Goal: Task Accomplishment & Management: Use online tool/utility

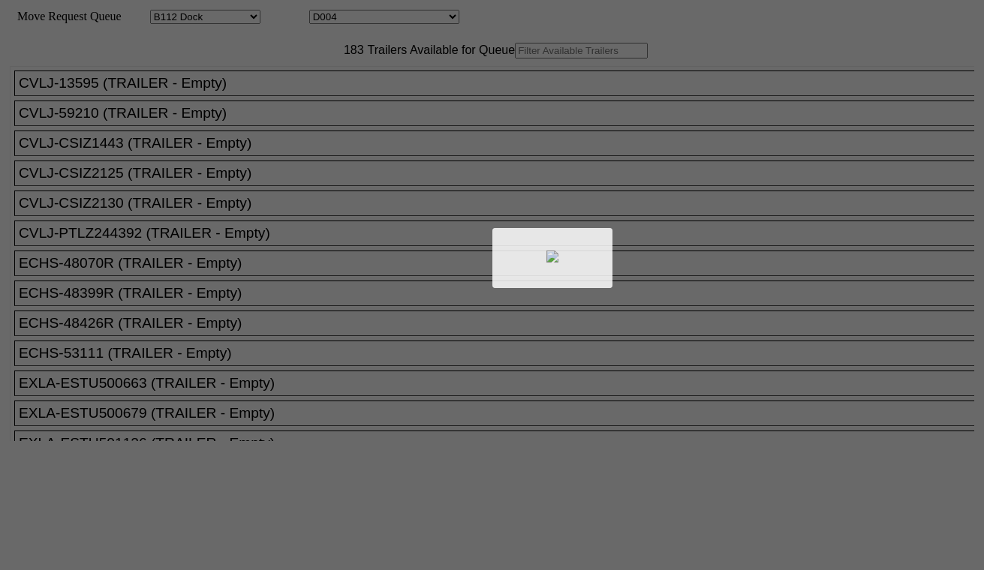
select select "121"
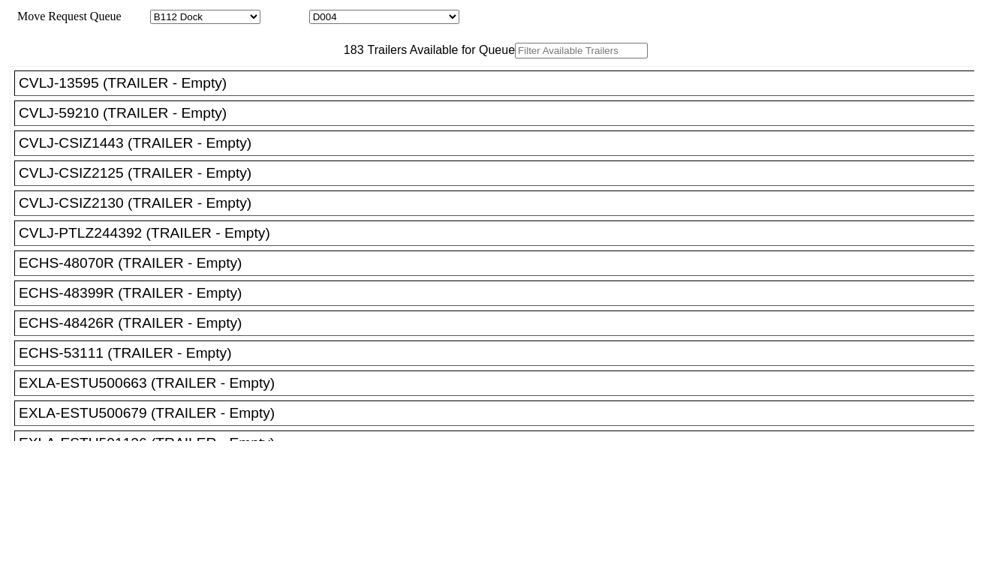
click at [360, 17] on select "D001 D002 D003 D004 D005 D006 D007 D008 D009 D010 D011 D012 D013 D014 D015 D016…" at bounding box center [384, 17] width 150 height 14
select select "3247"
click at [323, 12] on select "D001 D002 D003 D004 D005 D006 D007 D008 D009 D010 D011 D012 D013 D014 D015 D016…" at bounding box center [384, 17] width 150 height 14
click at [515, 59] on input "text" at bounding box center [581, 51] width 133 height 16
paste input "MRSU6132607"
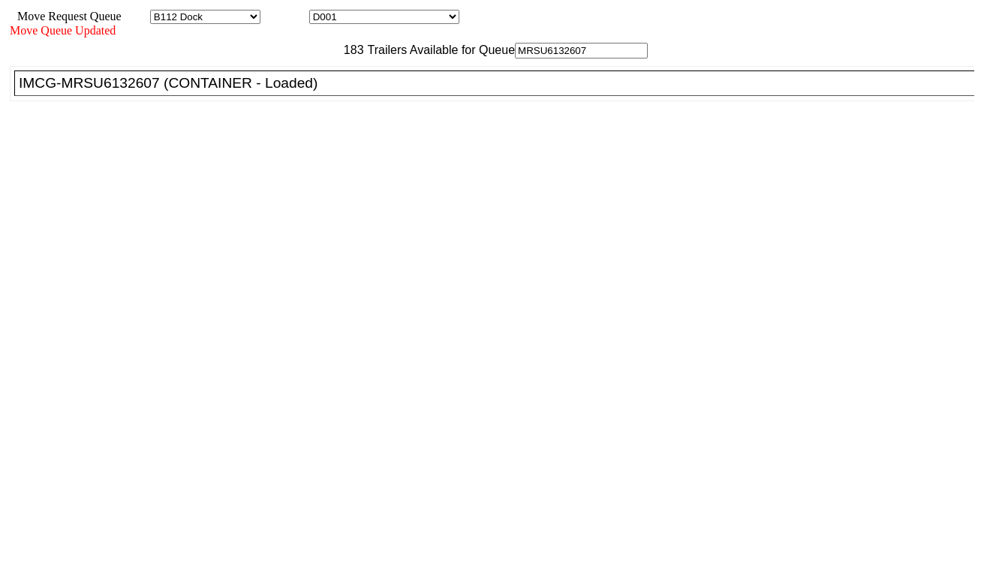
type input "MRSU6132607"
click at [317, 92] on div "IMCG-MRSU6132607 (CONTAINER - Loaded)" at bounding box center [501, 83] width 964 height 17
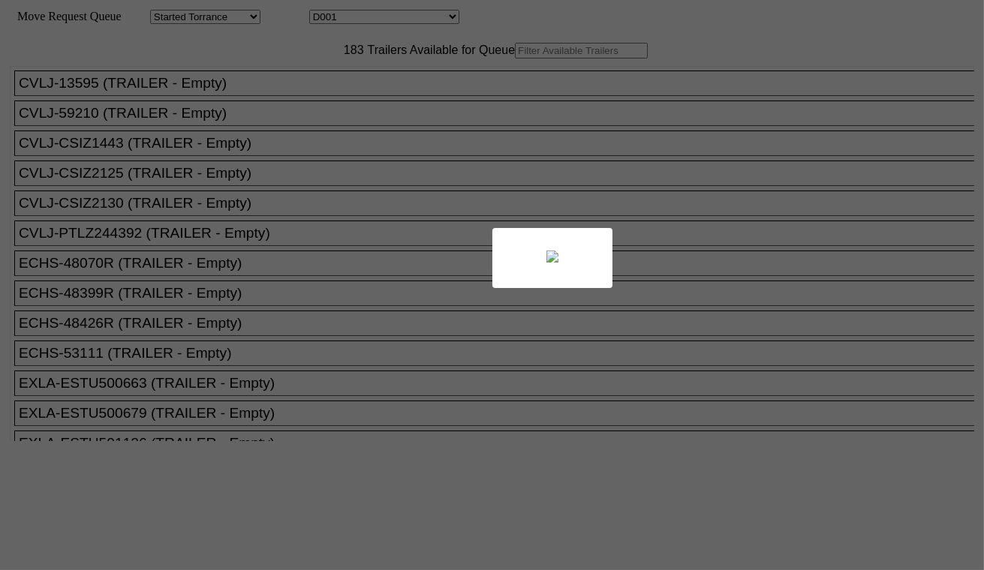
click at [408, 18] on div at bounding box center [492, 285] width 984 height 570
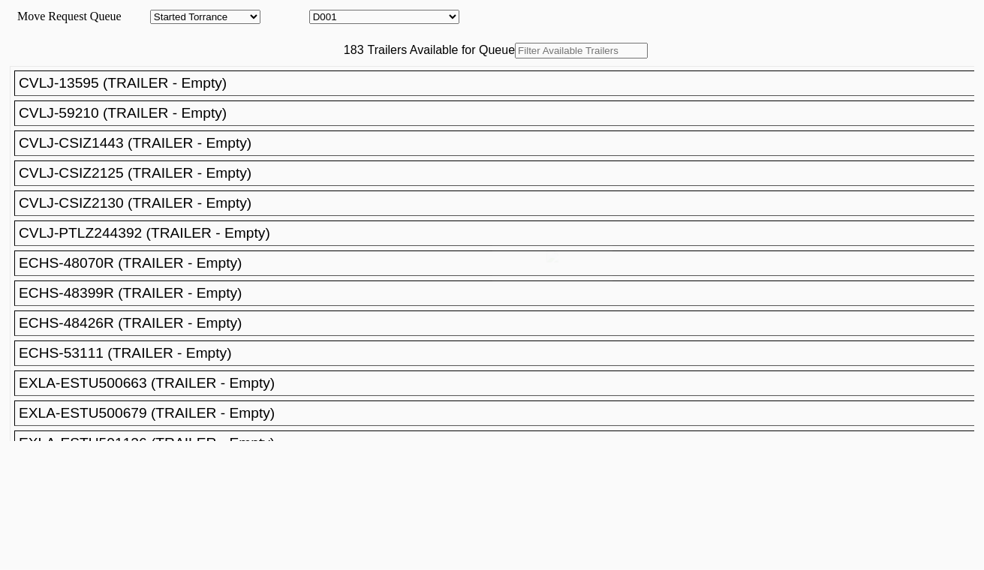
click at [405, 18] on select "D001 D002 D003 D004 D005 D006 D007 D008 D009 D010 D011 D012 D013 D014 D015 D016…" at bounding box center [384, 17] width 150 height 14
select select "3248"
click at [323, 12] on select "D001 D002 D003 D004 D005 D006 D007 D008 D009 D010 D011 D012 D013 D014 D015 D016…" at bounding box center [384, 17] width 150 height 14
click at [515, 59] on input "text" at bounding box center [581, 51] width 133 height 16
paste input "MRKU0885323"
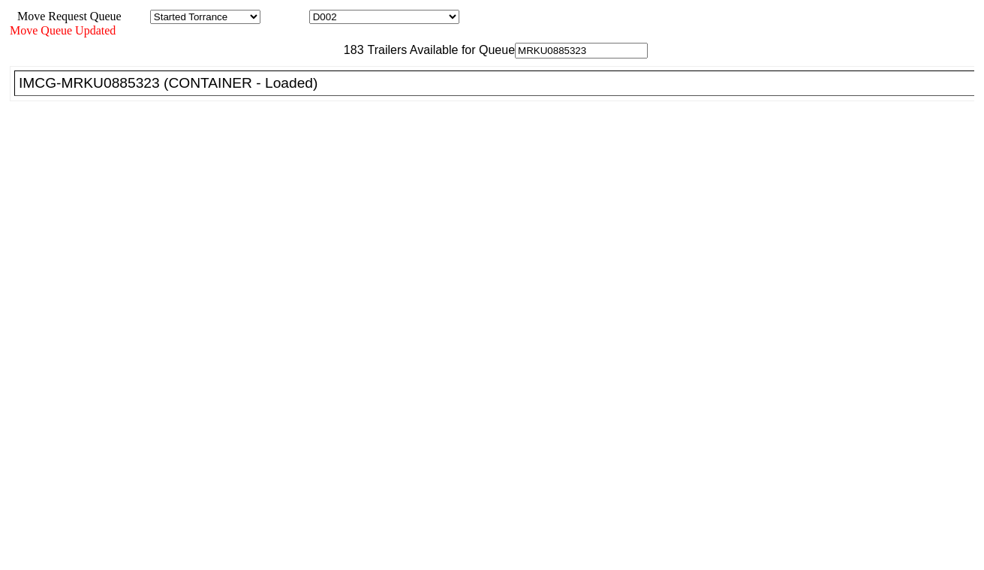
type input "MRKU0885323"
click at [308, 92] on div "IMCG-MRKU0885323 (CONTAINER - Loaded)" at bounding box center [501, 83] width 964 height 17
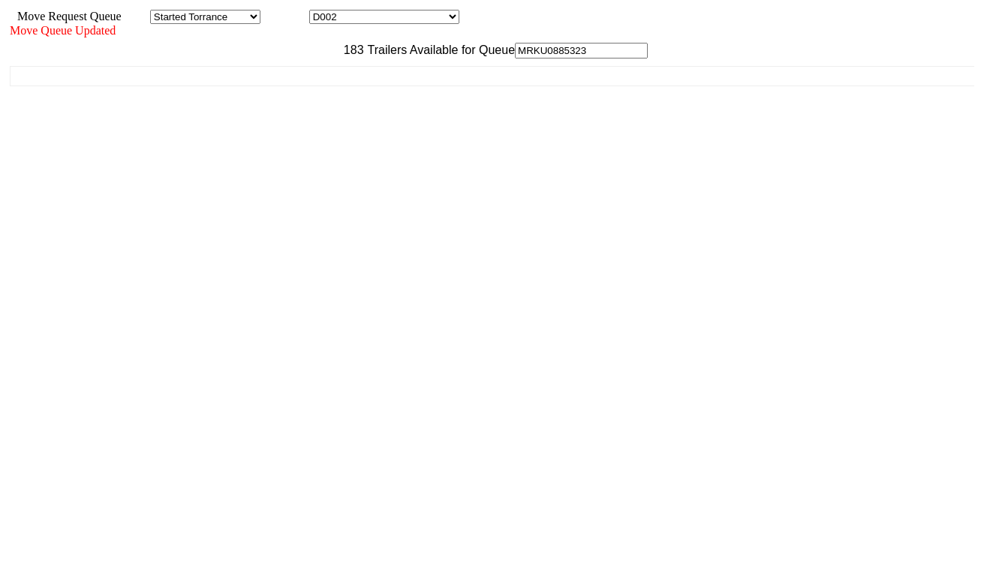
click at [775, 499] on div "183 Trailers Available for Queue MRKU0885323 CVLJ-13595 (TRAILER - Empty) CVLJ-…" at bounding box center [492, 271] width 964 height 456
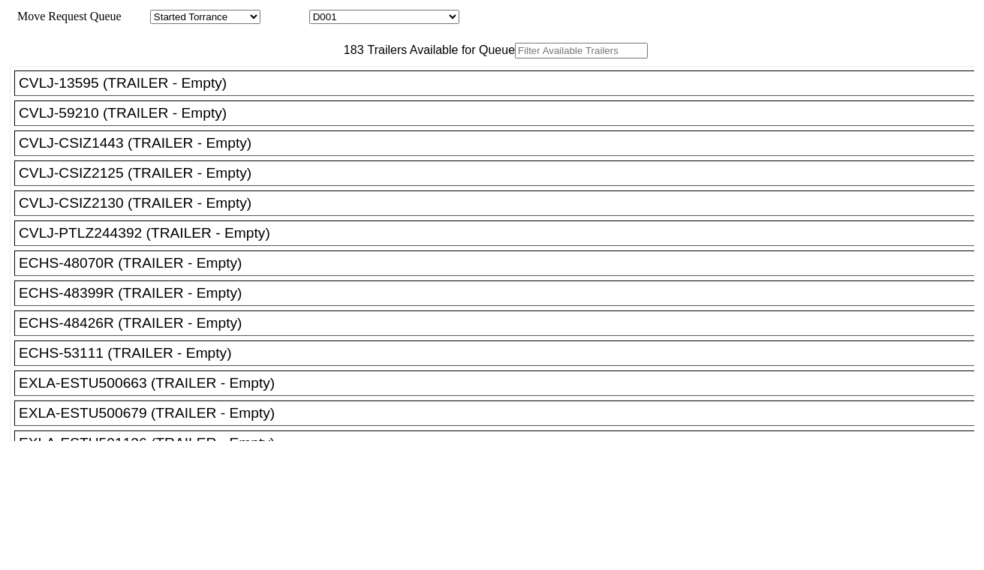
click at [396, 18] on select "D001 D002 D003 D004 D005 D006 D007 D008 D009 D010 D011 D012 D013 D014 D015 D016…" at bounding box center [384, 17] width 150 height 14
select select "3249"
click at [323, 12] on select "D001 D002 D003 D004 D005 D006 D007 D008 D009 D010 D011 D012 D013 D014 D015 D016…" at bounding box center [384, 17] width 150 height 14
click at [515, 59] on input "text" at bounding box center [581, 51] width 133 height 16
paste input "FANU1898462"
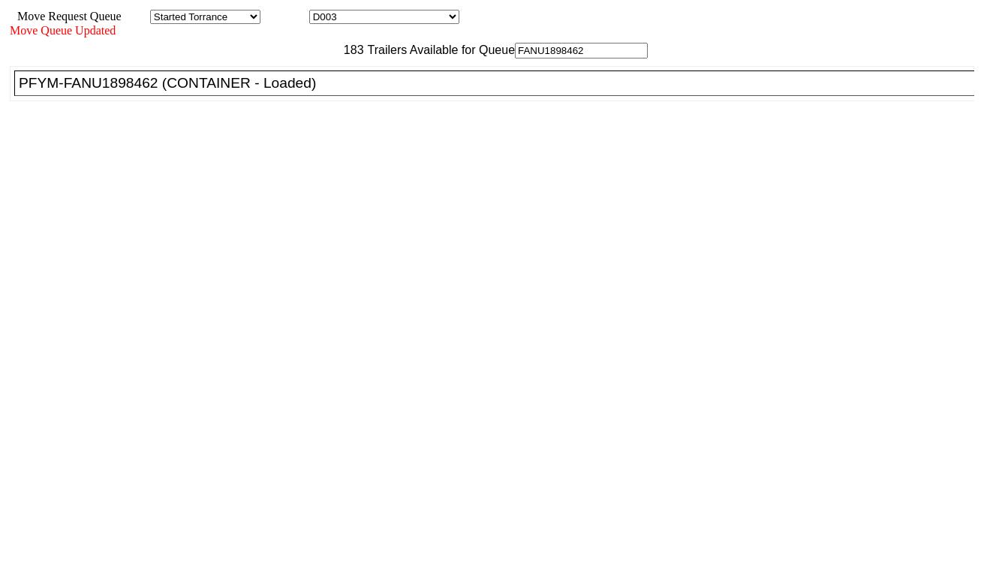
type input "FANU1898462"
click at [308, 92] on div "PFYM-FANU1898462 (CONTAINER - Loaded)" at bounding box center [501, 83] width 964 height 17
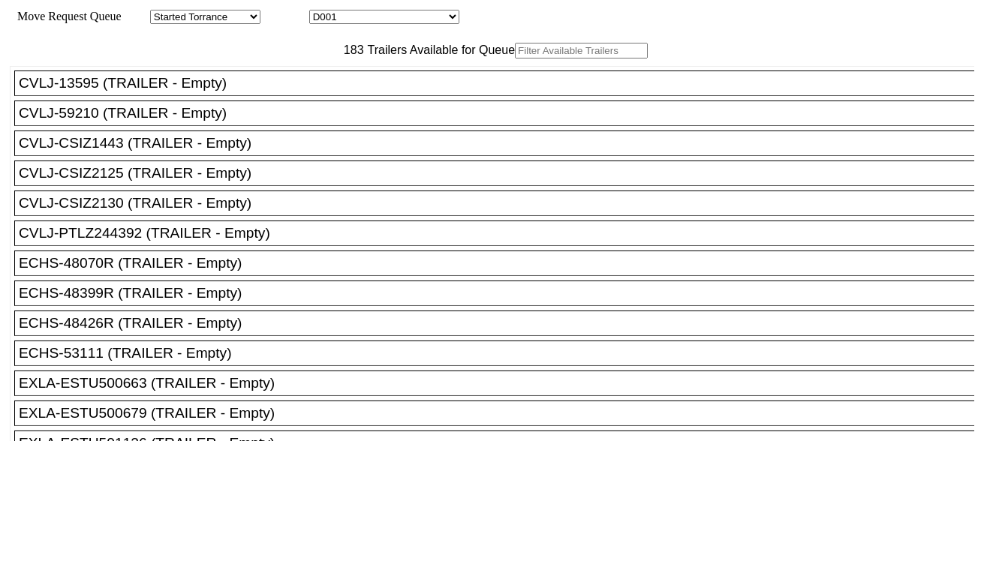
click at [515, 59] on input "text" at bounding box center [581, 51] width 133 height 16
paste input "TXGU5574123"
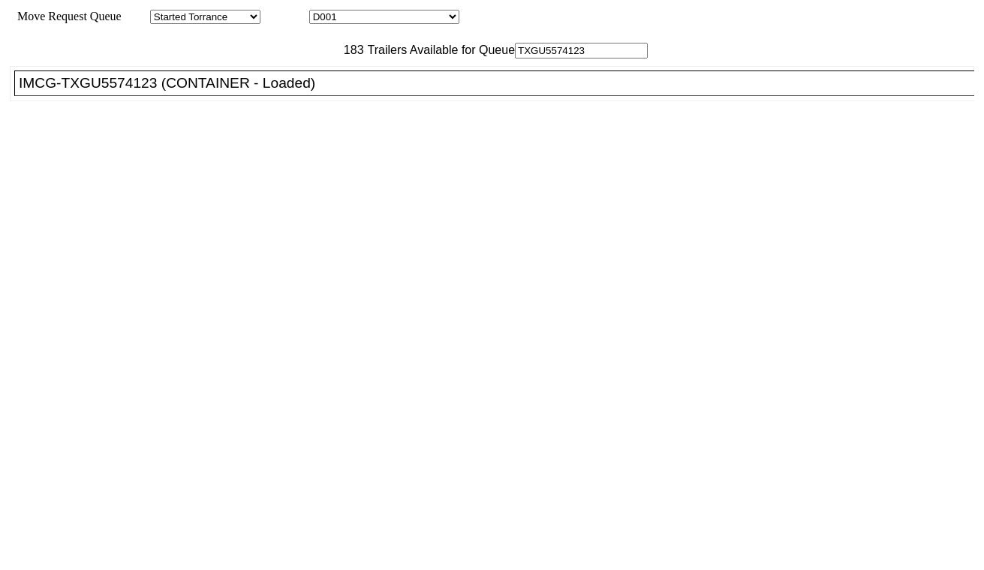
type input "TXGU5574123"
click at [308, 92] on div "IMCG-TXGU5574123 (CONTAINER - Loaded)" at bounding box center [501, 83] width 964 height 17
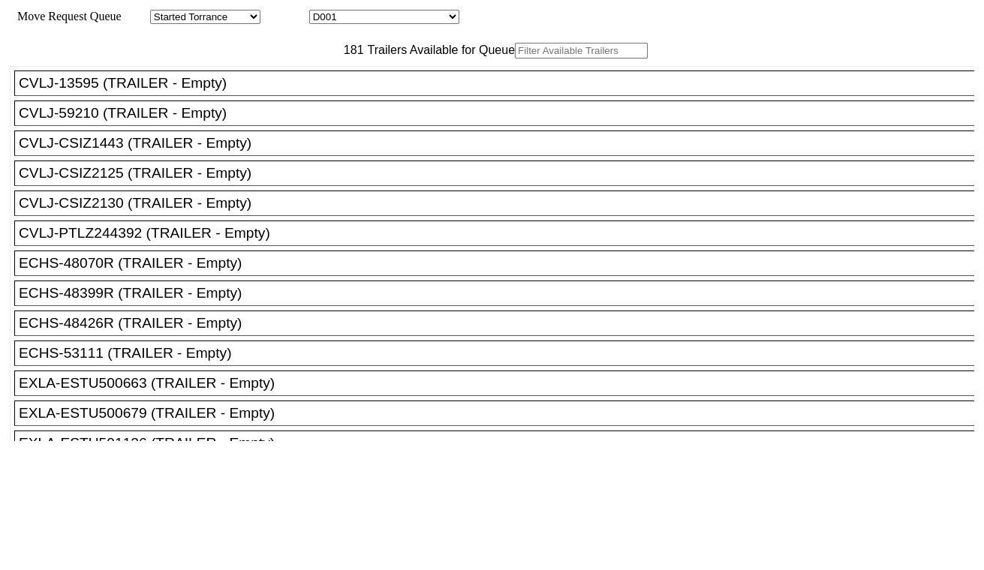
click at [392, 17] on select "D001 D002 D003 D004 D005 D006 D007 D008 D009 D010 D011 D012 D013 D014 D015 D016…" at bounding box center [384, 17] width 150 height 14
select select "3251"
click at [323, 12] on select "D001 D002 D003 D004 D005 D006 D007 D008 D009 D010 D011 D012 D013 D014 D015 D016…" at bounding box center [384, 17] width 150 height 14
click at [515, 59] on input "text" at bounding box center [581, 51] width 133 height 16
paste input "ONEU1293445"
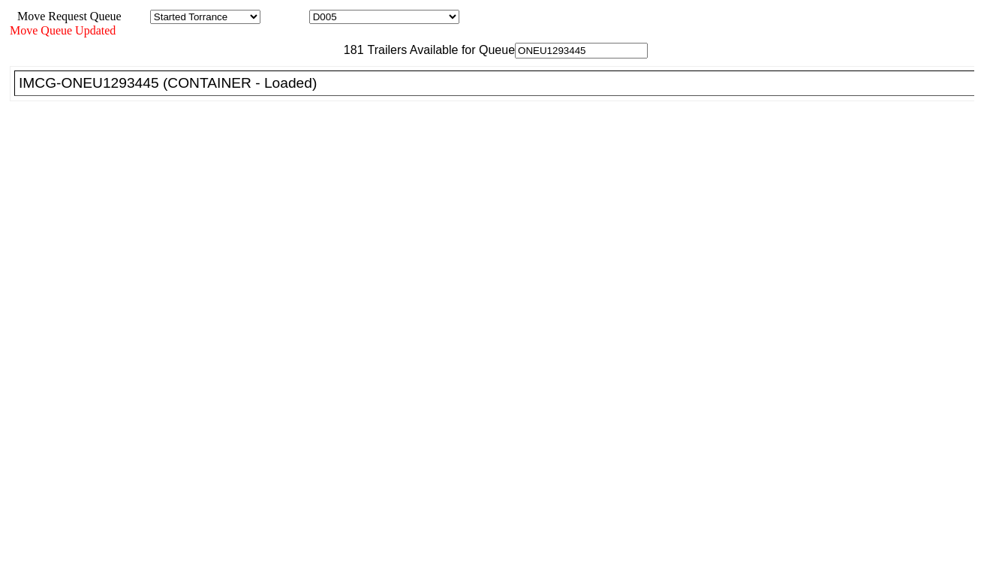
type input "ONEU1293445"
click at [313, 92] on div "IMCG-ONEU1293445 (CONTAINER - Loaded)" at bounding box center [501, 83] width 964 height 17
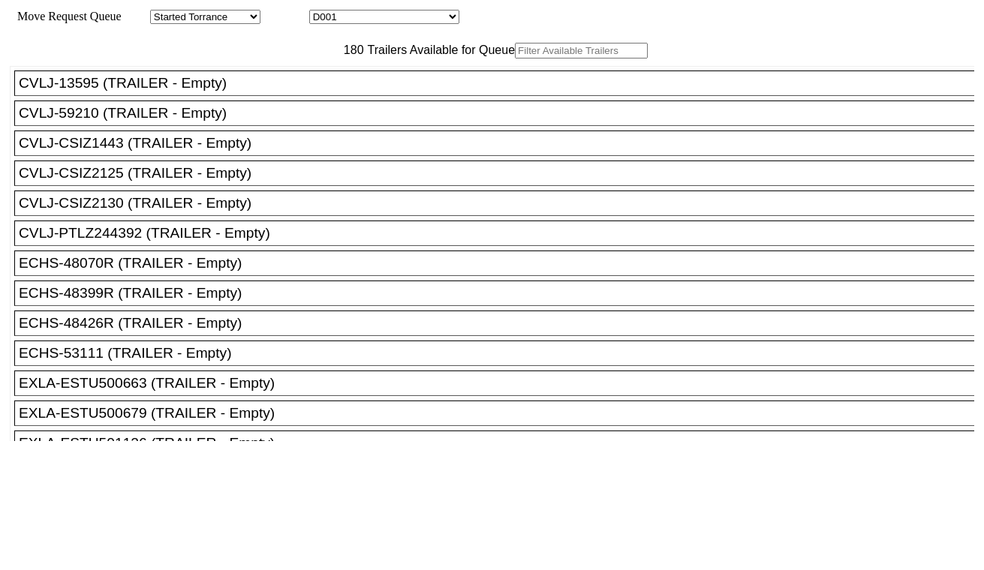
click at [376, 21] on select "D001 D002 D003 D004 D005 D006 D007 D008 D009 D010 D011 D012 D013 D014 D015 D016…" at bounding box center [384, 17] width 150 height 14
select select "3252"
click at [323, 12] on select "D001 D002 D003 D004 D005 D006 D007 D008 D009 D010 D011 D012 D013 D014 D015 D016…" at bounding box center [384, 17] width 150 height 14
click at [515, 59] on input "text" at bounding box center [581, 51] width 133 height 16
paste input "MSDU5418565"
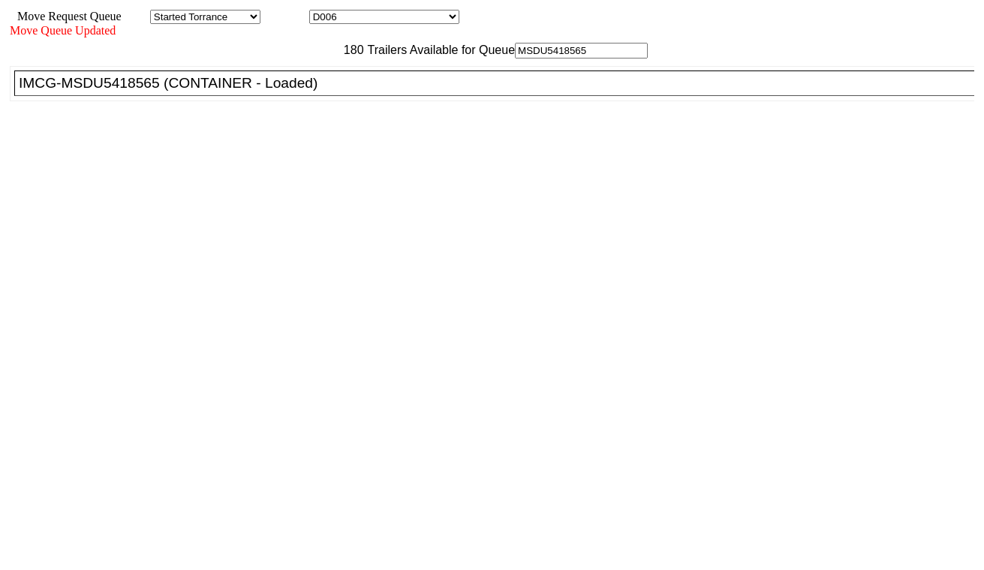
type input "MSDU5418565"
click at [301, 92] on div "IMCG-MSDU5418565 (CONTAINER - Loaded)" at bounding box center [501, 83] width 964 height 17
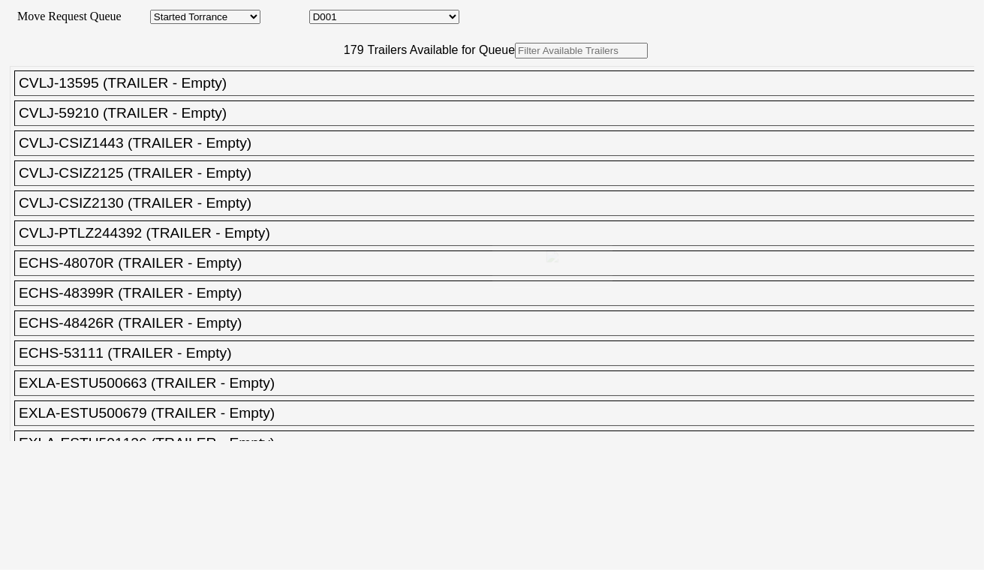
click at [417, 20] on select "D001 D002 D003 D004 D005 D006 D007 D008 D009 D010 D011 D012 D013 D014 D015 D016…" at bounding box center [384, 17] width 150 height 14
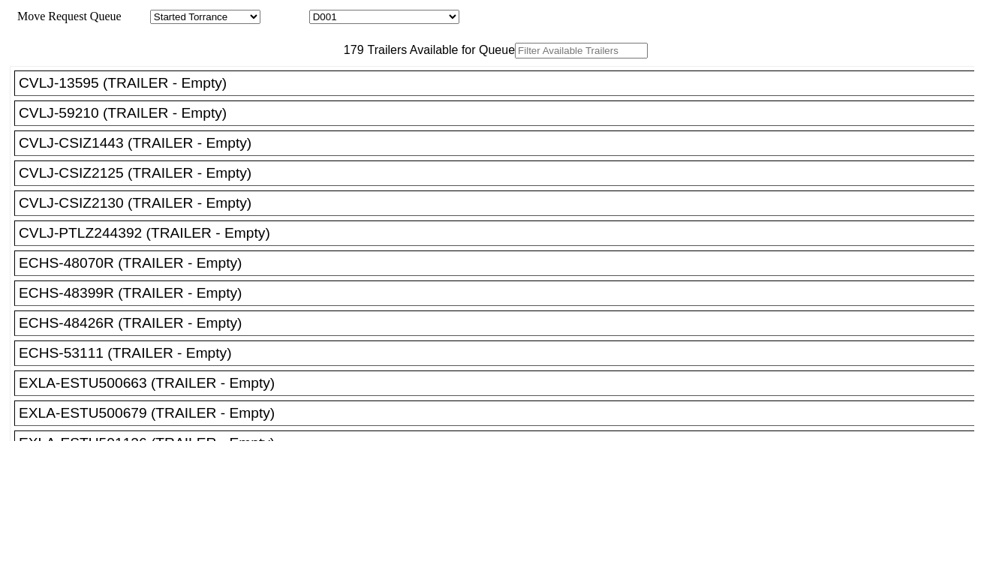
select select "3254"
click at [323, 12] on select "D001 D002 D003 D004 D005 D006 D007 D008 D009 D010 D011 D012 D013 D014 D015 D016…" at bounding box center [384, 17] width 150 height 14
click at [515, 59] on input "text" at bounding box center [581, 51] width 133 height 16
paste input "GAOU6558881"
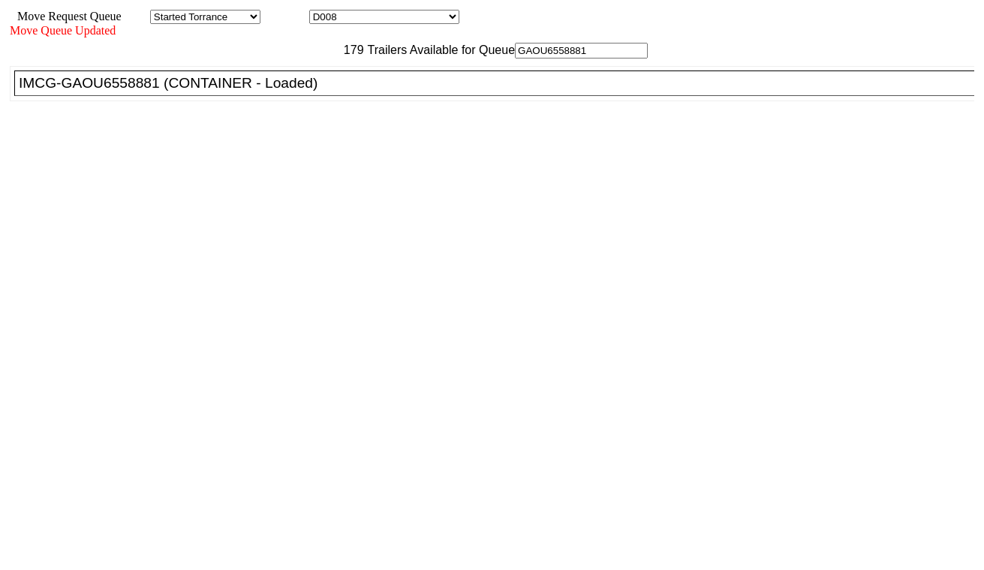
type input "GAOU6558881"
click at [317, 92] on div "IMCG-GAOU6558881 (CONTAINER - Loaded)" at bounding box center [501, 83] width 964 height 17
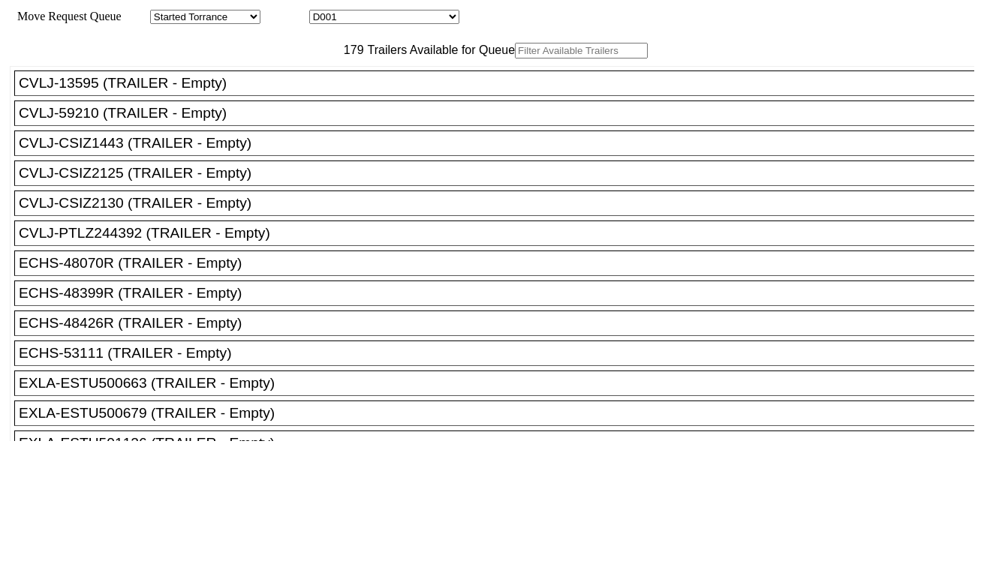
click at [413, 20] on select "D001 D002 D003 D004 D005 D006 D007 D008 D009 D010 D011 D012 D013 D014 D015 D016…" at bounding box center [384, 17] width 150 height 14
select select "3255"
click at [323, 12] on select "D001 D002 D003 D004 D005 D006 D007 D008 D009 D010 D011 D012 D013 D014 D015 D016…" at bounding box center [384, 17] width 150 height 14
click at [515, 59] on input "text" at bounding box center [581, 51] width 133 height 16
paste input "CAAU9000989"
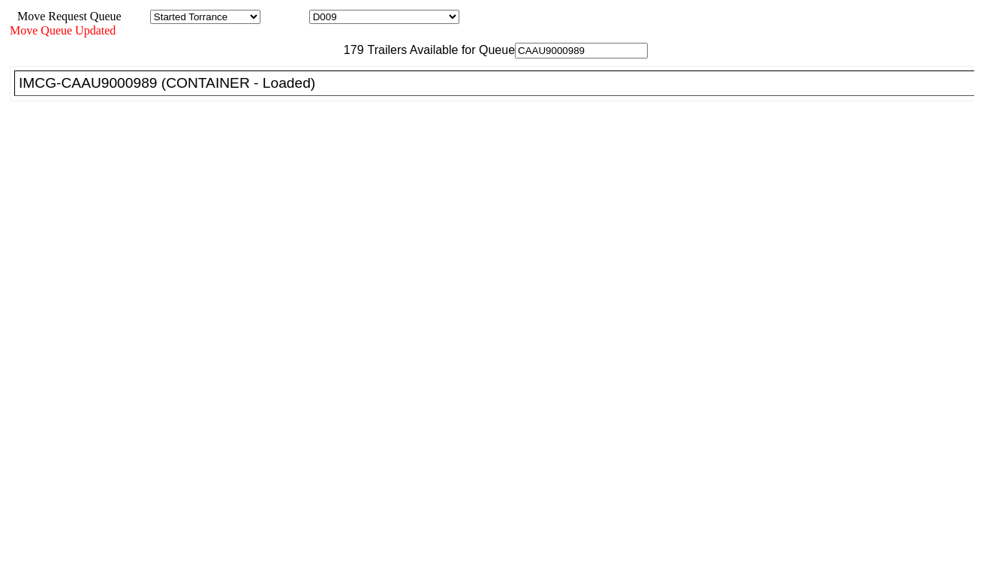
type input "CAAU9000989"
click at [312, 92] on div "IMCG-CAAU9000989 (CONTAINER - Loaded)" at bounding box center [501, 83] width 964 height 17
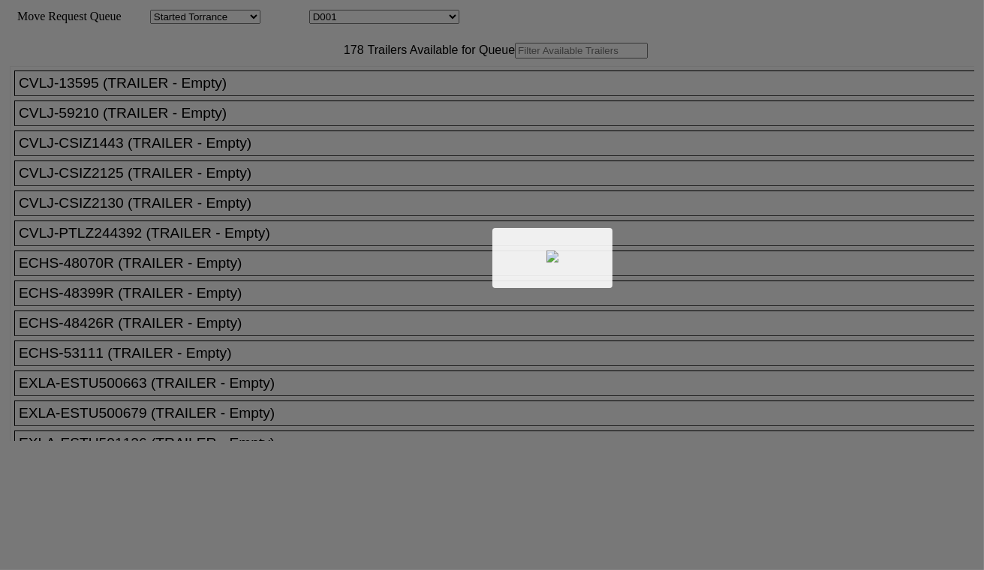
click at [371, 12] on div at bounding box center [492, 285] width 984 height 570
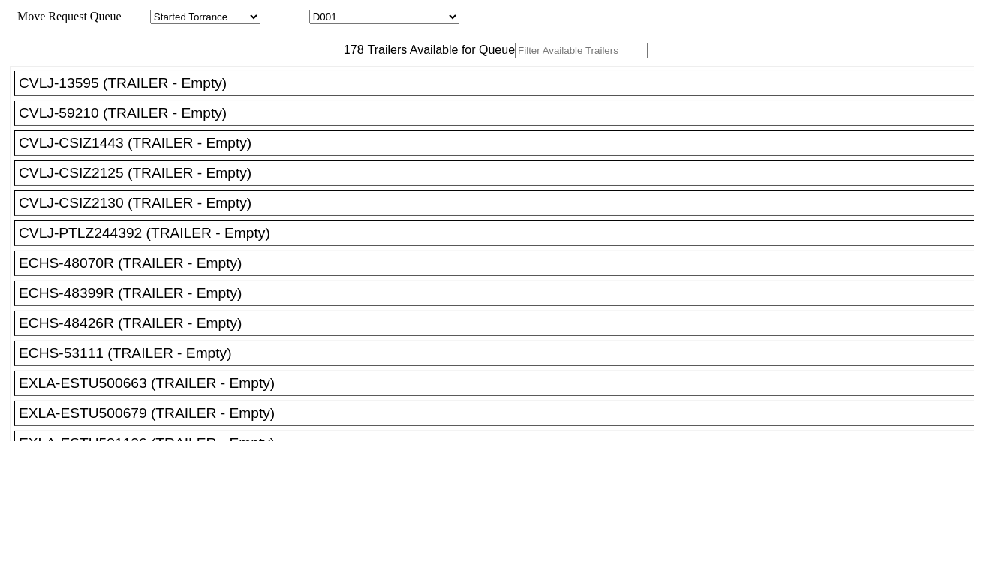
click at [371, 20] on select "D001 D002 D003 D004 D005 D006 D007 D008 D009 D010 D011 D012 D013 D014 D015 D016…" at bounding box center [384, 17] width 150 height 14
select select "3256"
click at [323, 12] on select "D001 D002 D003 D004 D005 D006 D007 D008 D009 D010 D011 D012 D013 D014 D015 D016…" at bounding box center [384, 17] width 150 height 14
click at [515, 59] on input "text" at bounding box center [581, 51] width 133 height 16
paste input "MRSU8292543"
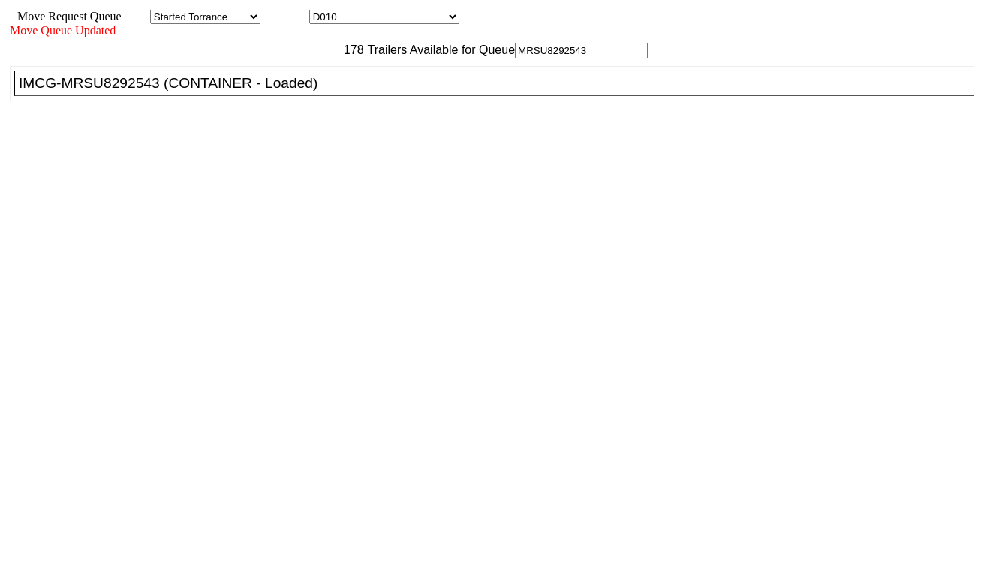
type input "MRSU8292543"
click at [312, 92] on div "IMCG-MRSU8292543 (CONTAINER - Loaded)" at bounding box center [501, 83] width 964 height 17
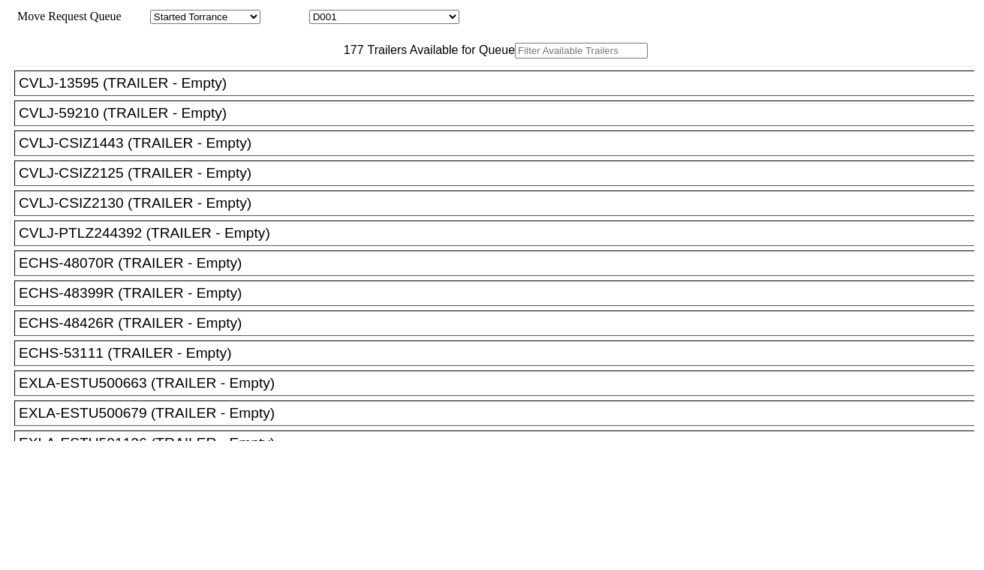
click at [379, 18] on select "D001 D002 D003 D004 D005 D006 D007 D008 D009 D010 D011 D012 D013 D014 D015 D016…" at bounding box center [384, 17] width 150 height 14
select select "3257"
click at [323, 12] on select "D001 D002 D003 D004 D005 D006 D007 D008 D009 D010 D011 D012 D013 D014 D015 D016…" at bounding box center [384, 17] width 150 height 14
click at [515, 59] on input "text" at bounding box center [581, 51] width 133 height 16
paste input "FANU1477186"
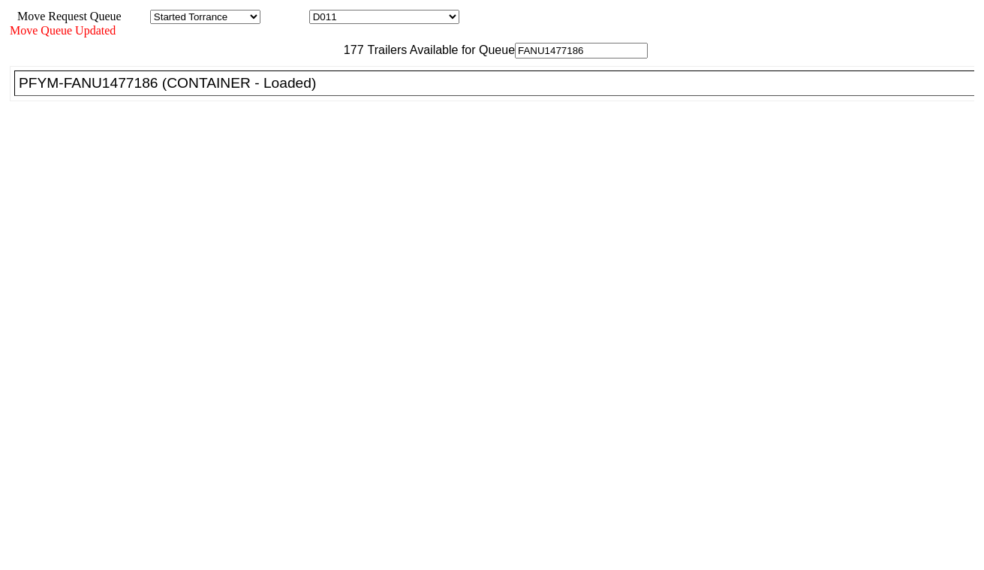
type input "FANU1477186"
click at [312, 92] on div "PFYM-FANU1477186 (CONTAINER - Loaded)" at bounding box center [501, 83] width 964 height 17
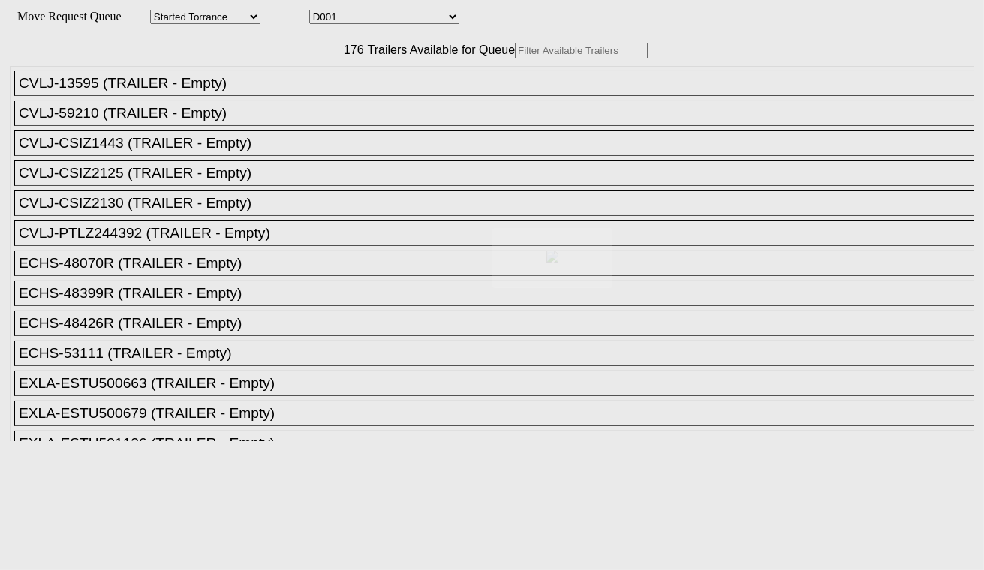
click at [401, 24] on select "D001 D002 D003 D004 D005 D006 D007 D008 D009 D010 D011 D012 D013 D014 D015 D016…" at bounding box center [384, 17] width 150 height 14
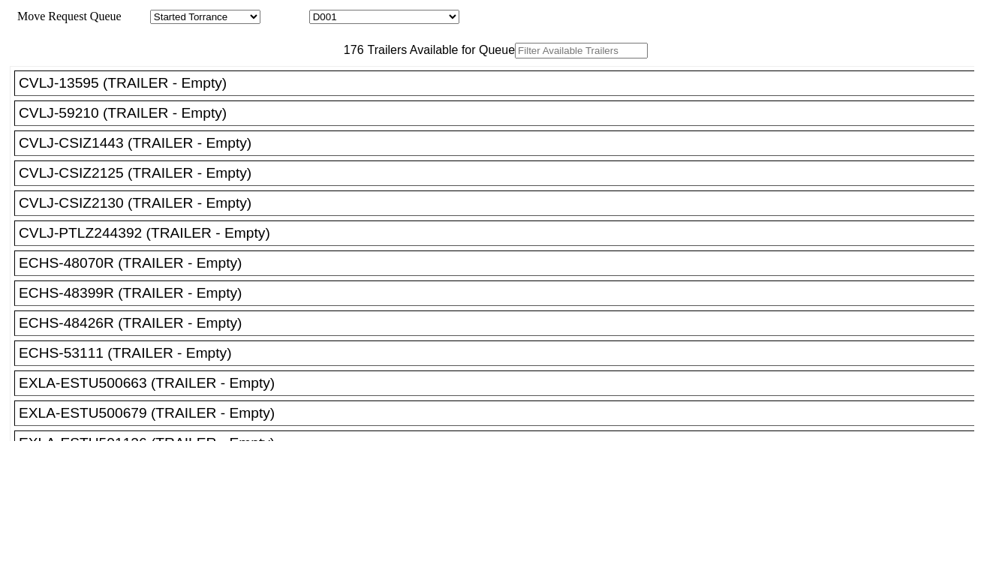
select select "3258"
click at [323, 12] on select "D001 D002 D003 D004 D005 D006 D007 D008 D009 D010 D011 D012 D013 D014 D015 D016…" at bounding box center [384, 17] width 150 height 14
click at [515, 59] on input "text" at bounding box center [581, 51] width 133 height 16
paste input "MSNU5841670"
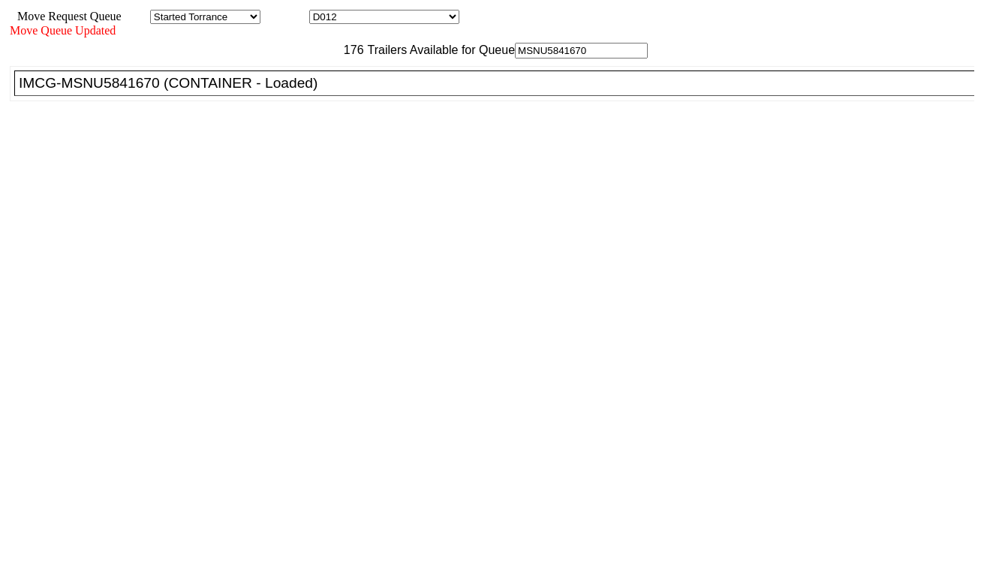
type input "MSNU5841670"
click at [306, 92] on div "IMCG-MSNU5841670 (CONTAINER - Loaded)" at bounding box center [501, 83] width 964 height 17
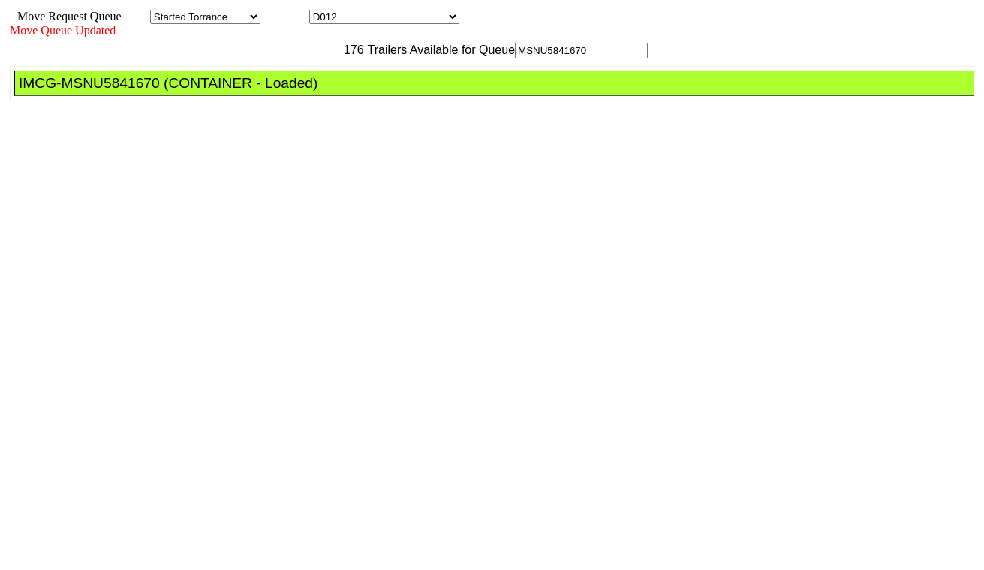
drag, startPoint x: 443, startPoint y: 198, endPoint x: 452, endPoint y: 204, distance: 11.5
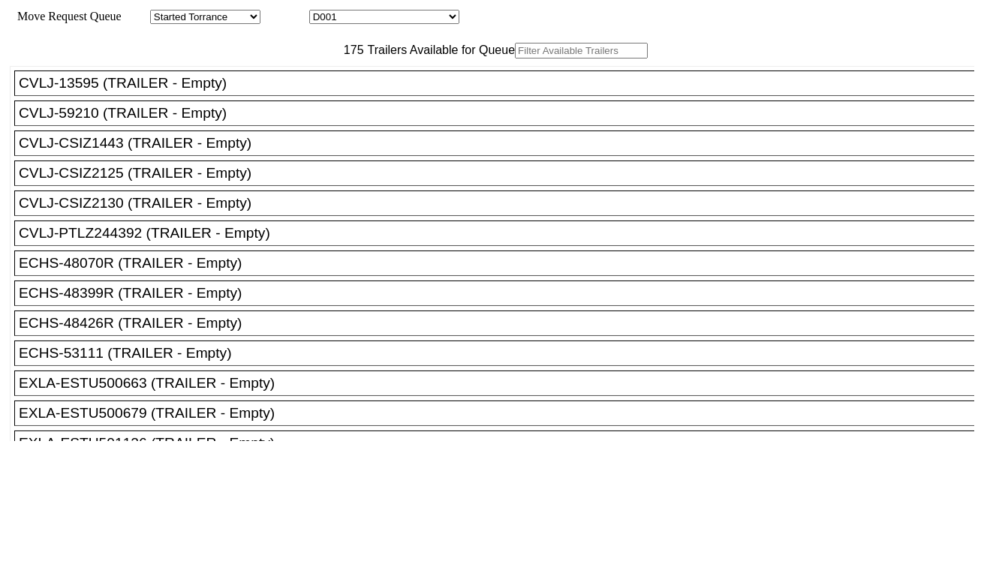
click at [401, 21] on select "D001 D002 D003 D004 D005 D006 D007 D008 D009 D010 D011 D012 D013 D014 D015 D016…" at bounding box center [384, 17] width 150 height 14
select select "3259"
click at [323, 12] on select "D001 D002 D003 D004 D005 D006 D007 D008 D009 D010 D011 D012 D013 D014 D015 D016…" at bounding box center [384, 17] width 150 height 14
click at [515, 59] on input "text" at bounding box center [581, 51] width 133 height 16
paste input "TIIU4204985"
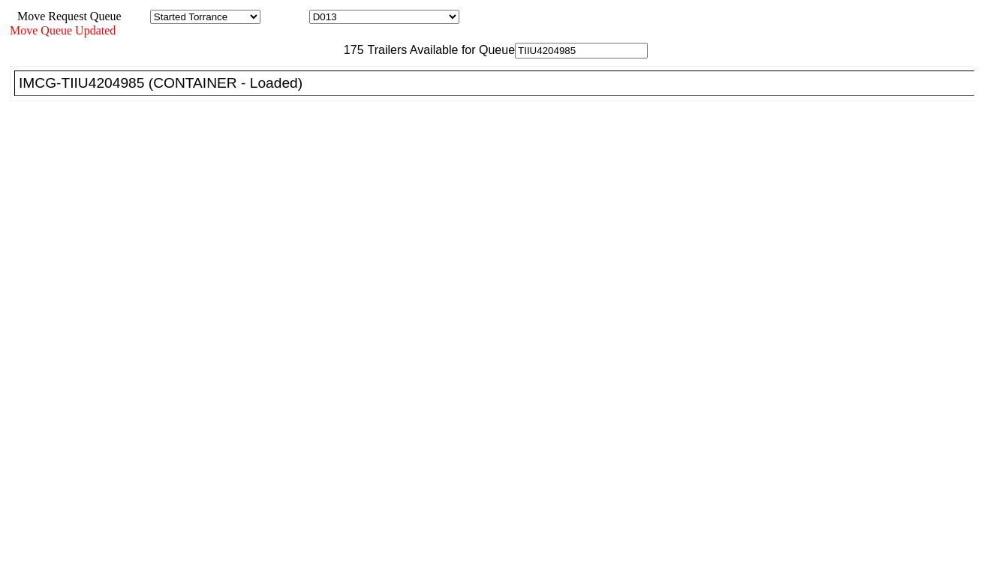
type input "TIIU4204985"
click at [302, 92] on div "IMCG-TIIU4204985 (CONTAINER - Loaded)" at bounding box center [501, 83] width 964 height 17
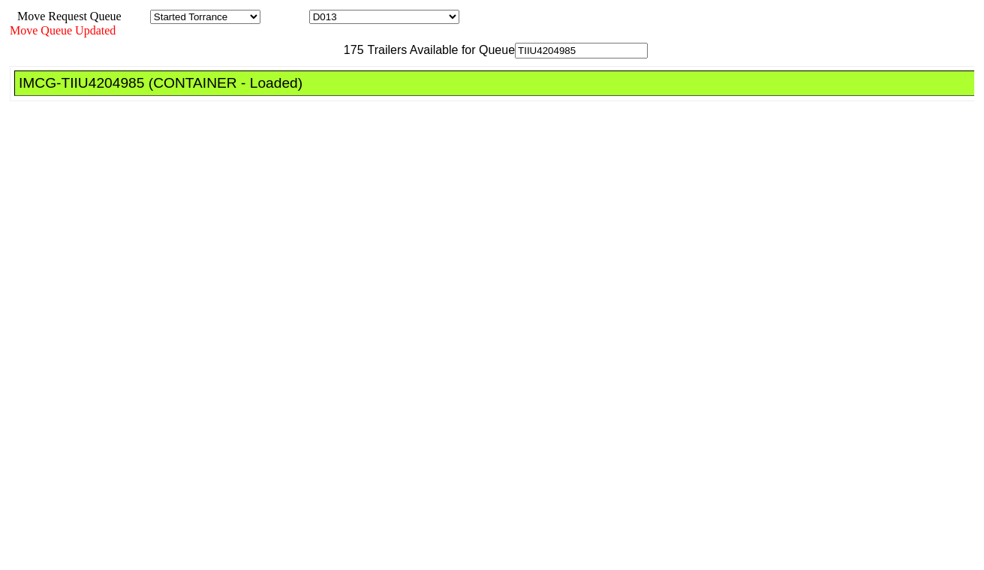
drag, startPoint x: 458, startPoint y: 195, endPoint x: 611, endPoint y: 285, distance: 176.9
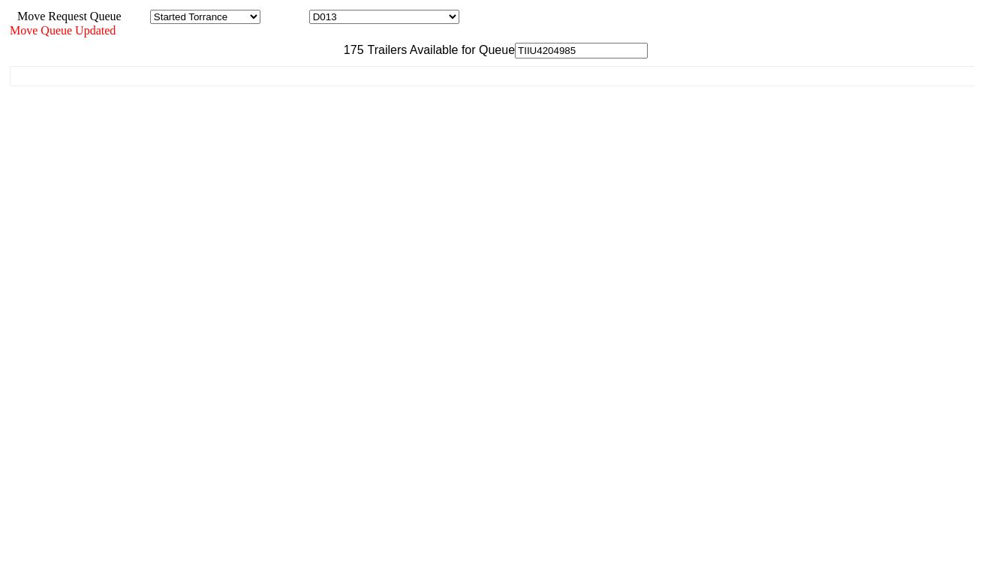
click at [852, 499] on div "175 Trailers Available for Queue TIIU4204985 CVLJ-13595 (TRAILER - Empty) CVLJ-…" at bounding box center [492, 271] width 964 height 456
drag, startPoint x: 852, startPoint y: 507, endPoint x: 846, endPoint y: 500, distance: 9.2
click at [851, 499] on div "175 Trailers Available for Queue TIIU4204985 CVLJ-13595 (TRAILER - Empty) CVLJ-…" at bounding box center [492, 271] width 964 height 456
